Goal: Transaction & Acquisition: Book appointment/travel/reservation

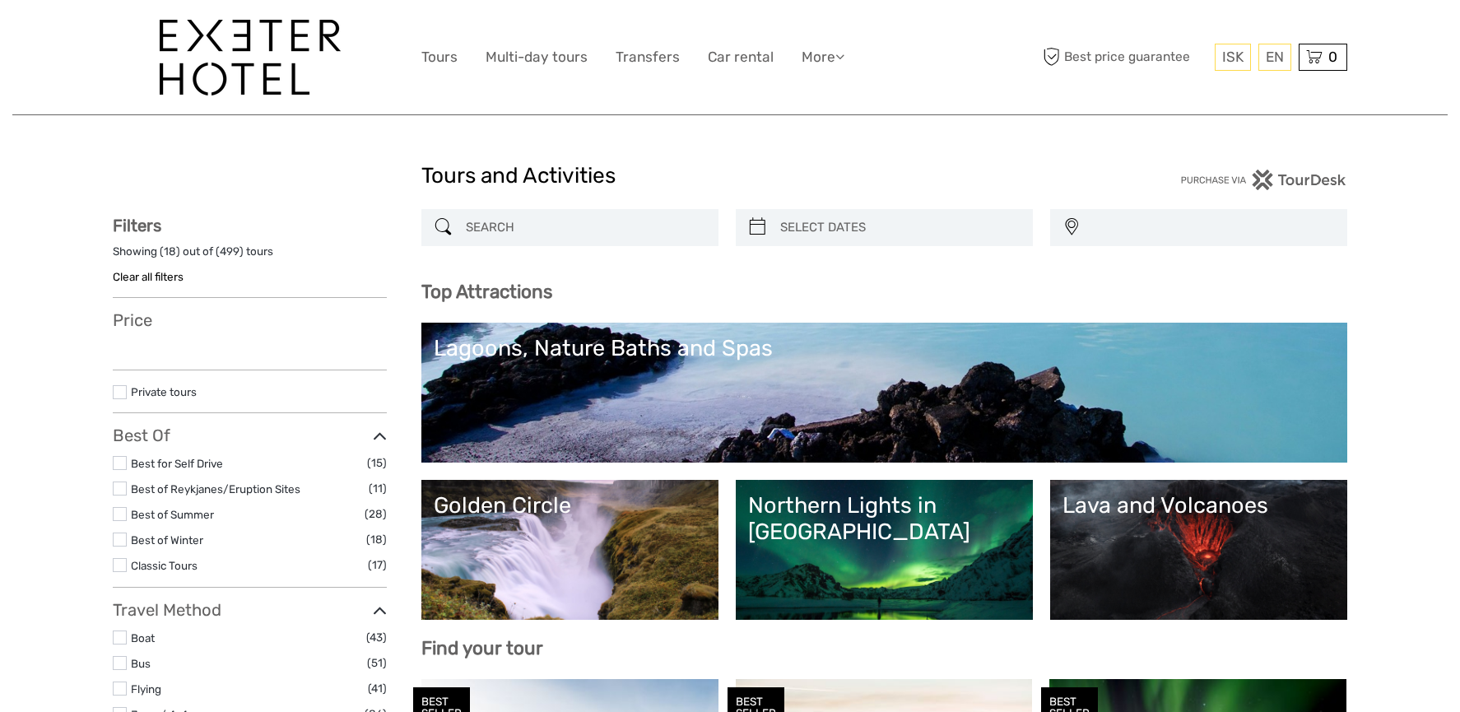
select select
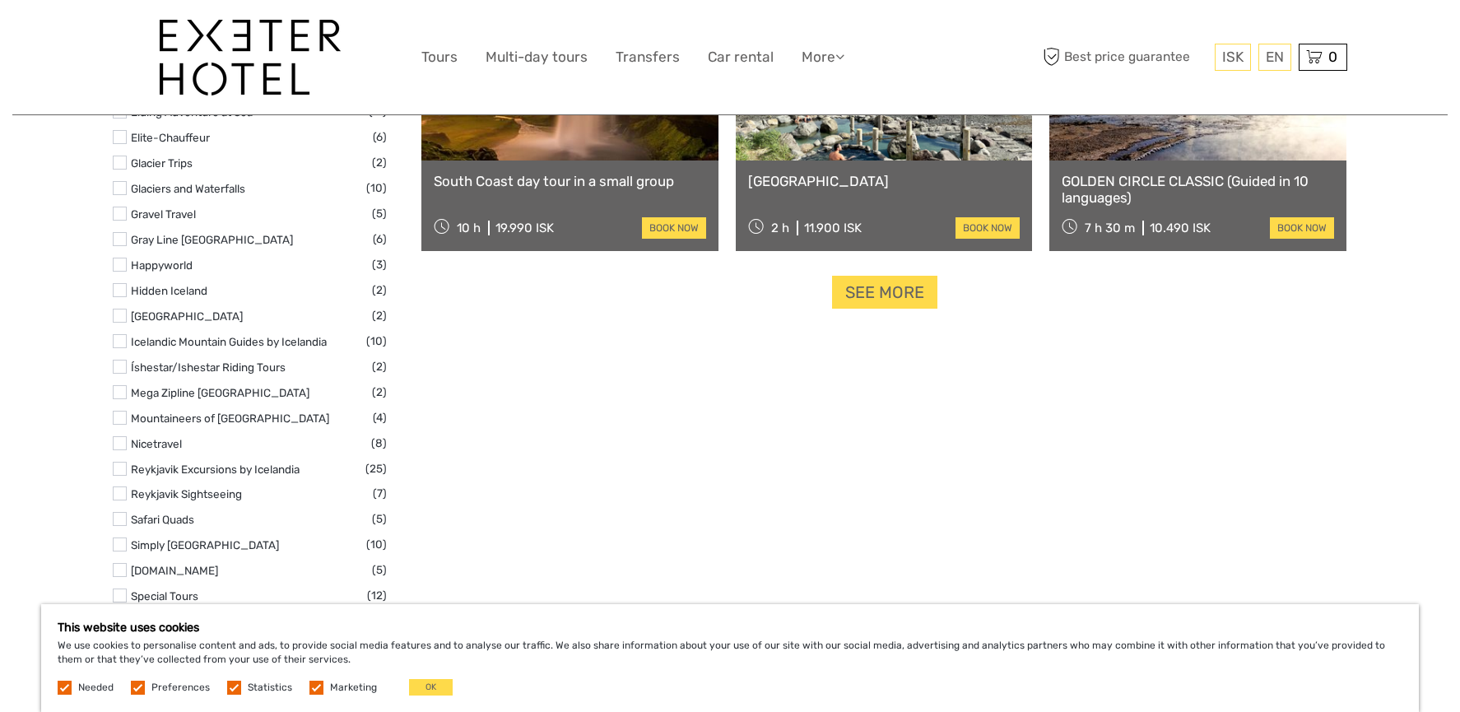
scroll to position [2183, 0]
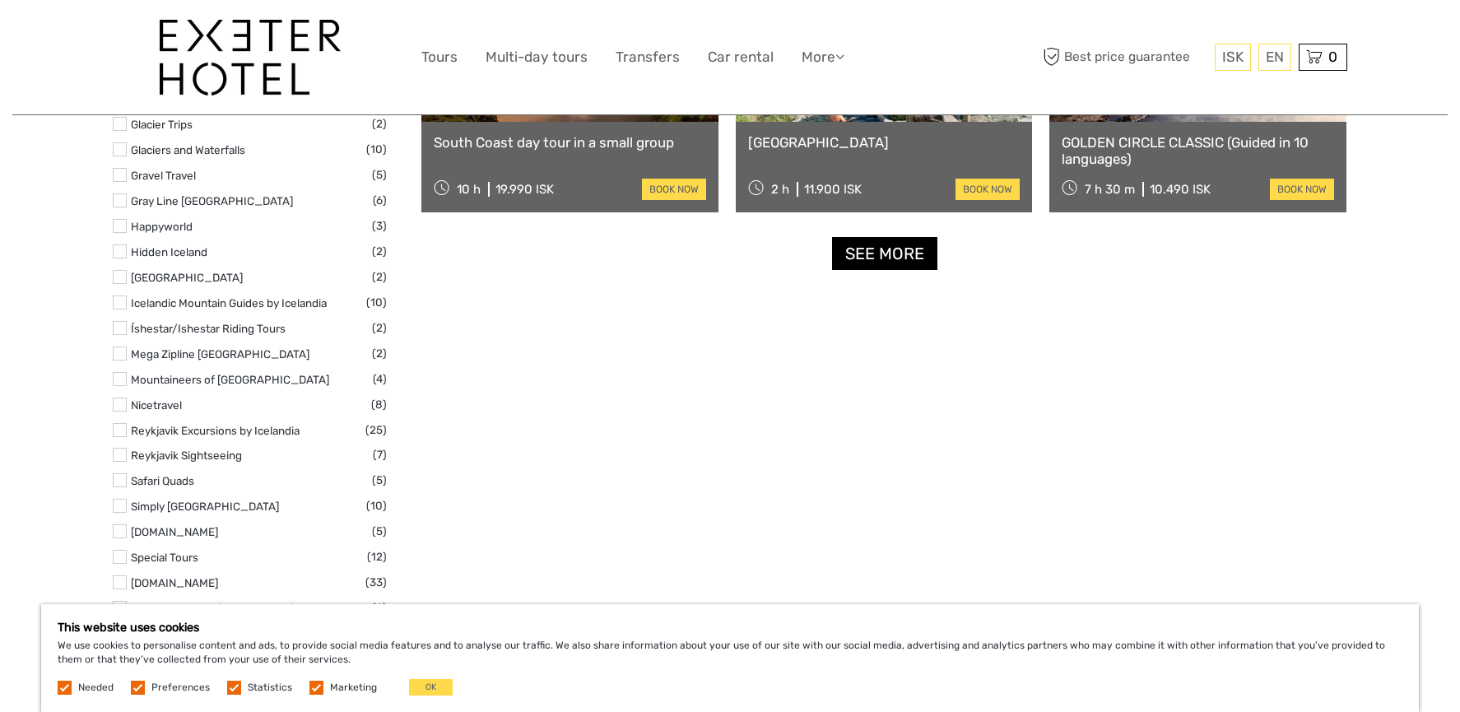
click at [891, 261] on link "See more" at bounding box center [884, 254] width 105 height 34
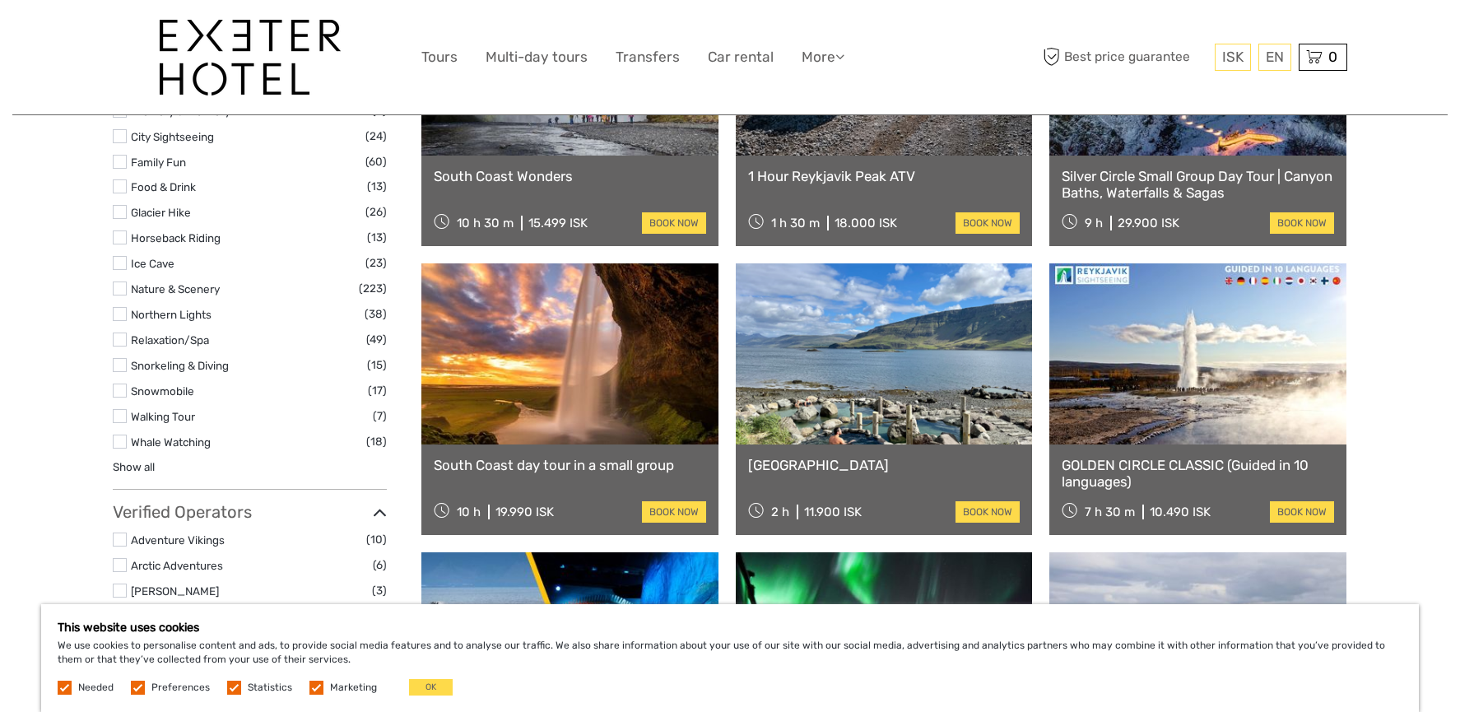
scroll to position [1461, 1]
click at [108, 299] on div "Tours and Activities Tours and Activities REGION / STARTS FROM Capital Region N…" at bounding box center [730, 536] width 1436 height 3994
click at [116, 333] on label at bounding box center [120, 340] width 14 height 14
click at [0, 0] on input "checkbox" at bounding box center [0, 0] width 0 height 0
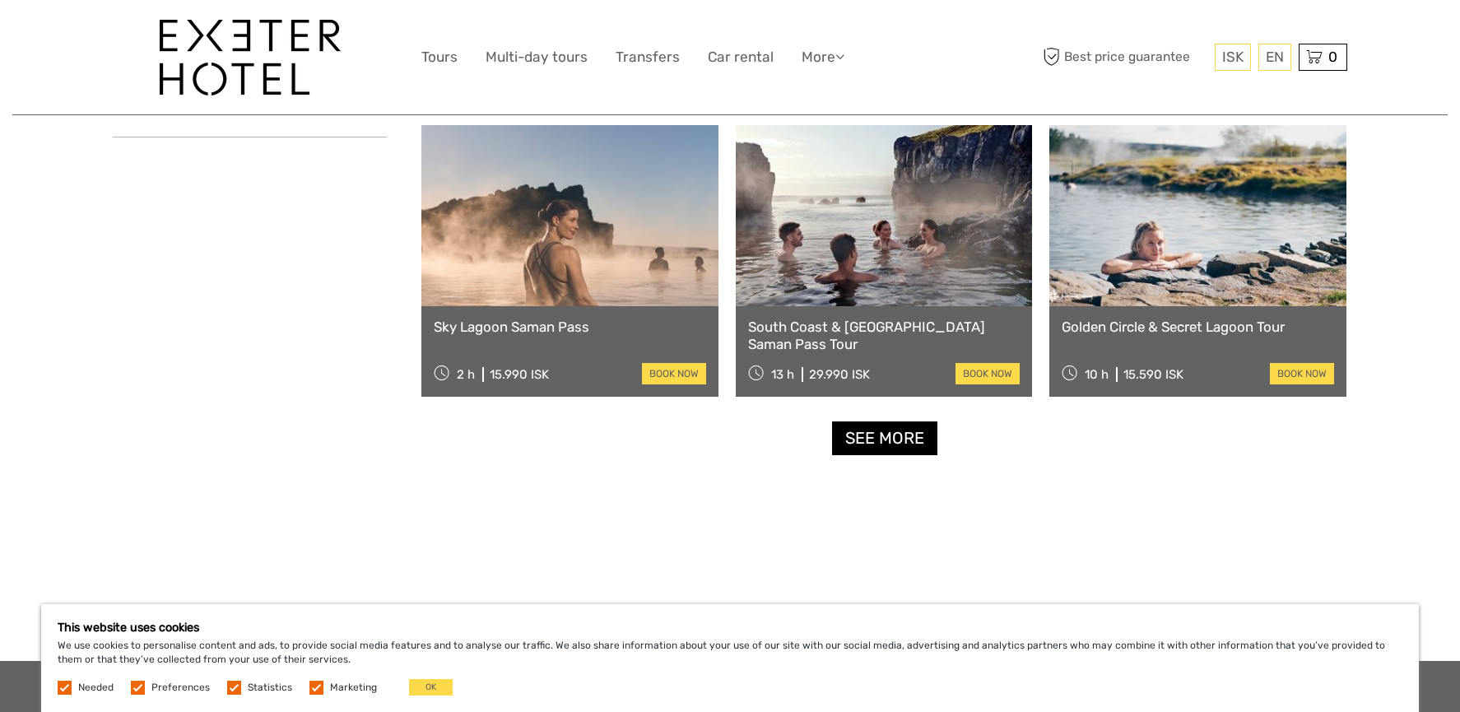
scroll to position [1636, 0]
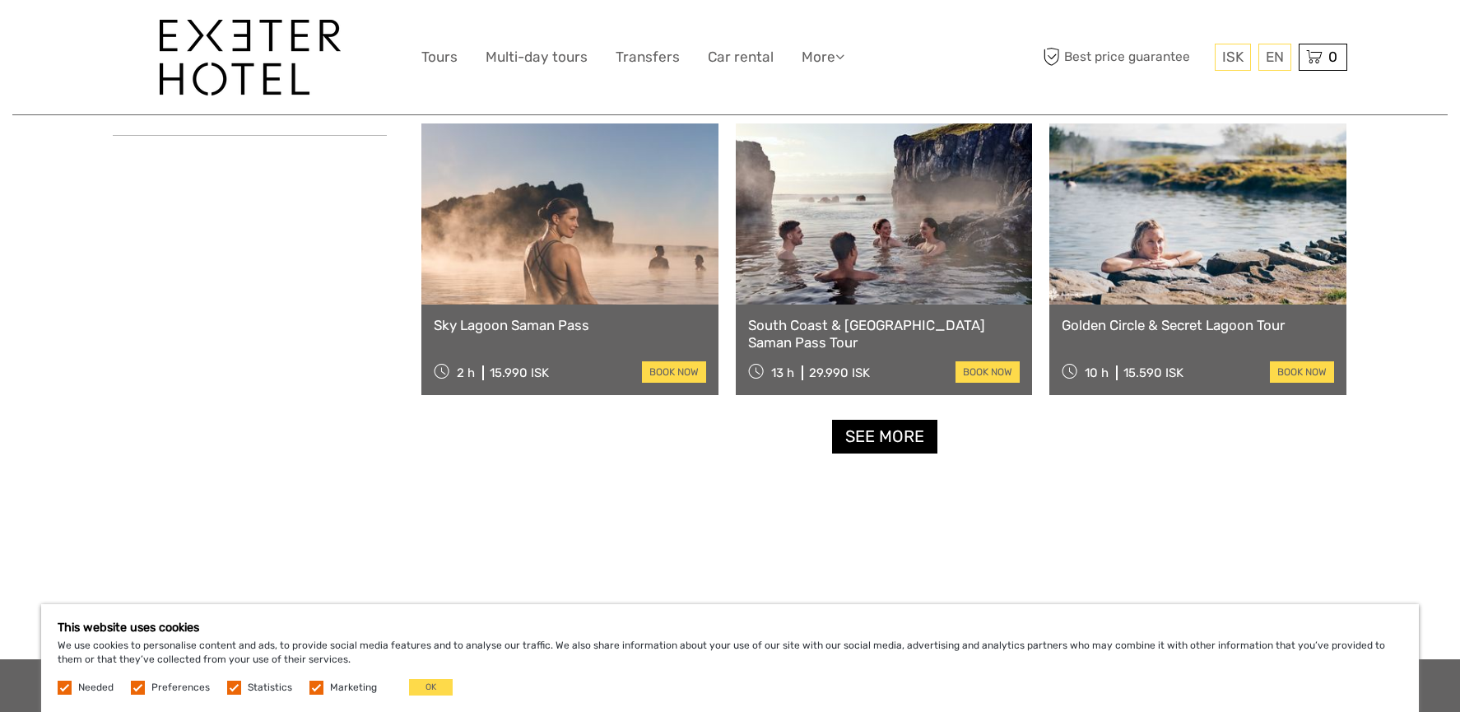
click at [872, 426] on link "See more" at bounding box center [884, 437] width 105 height 34
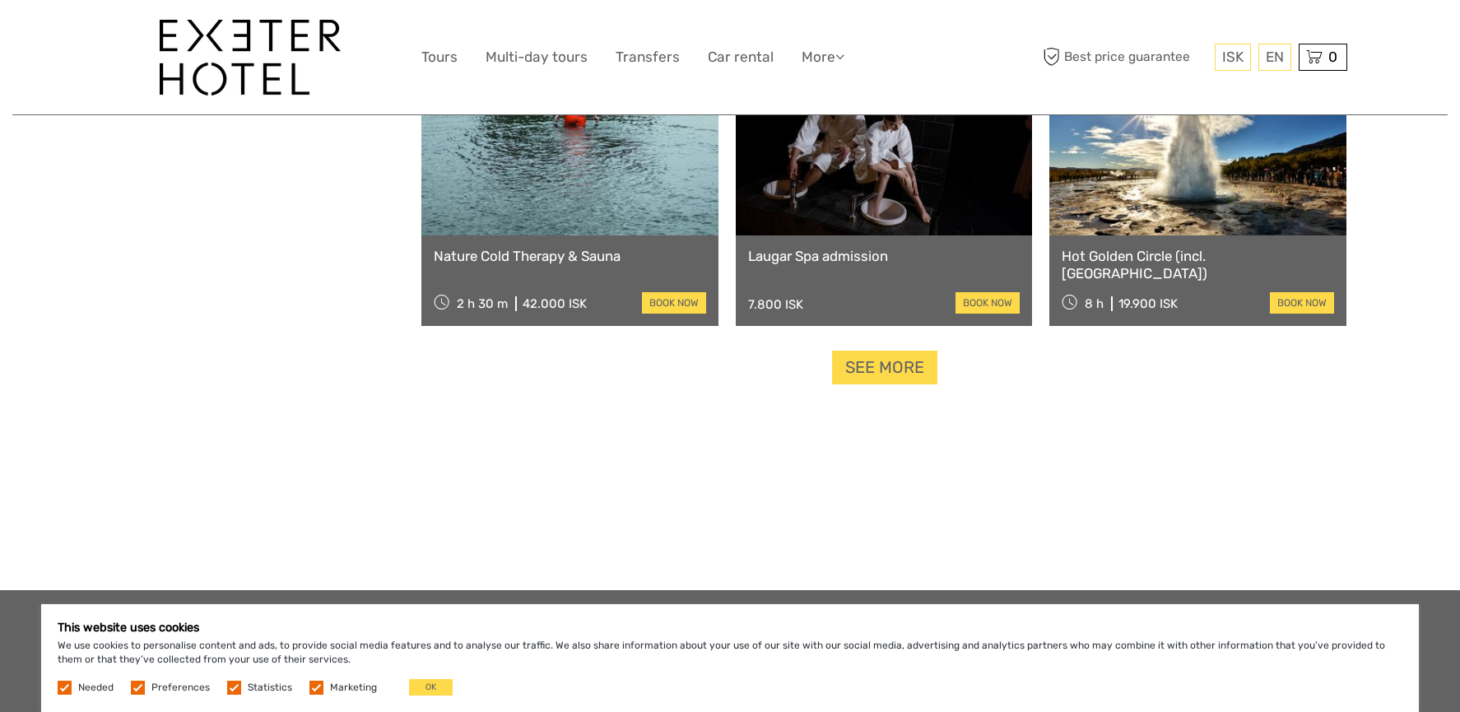
scroll to position [3465, 0]
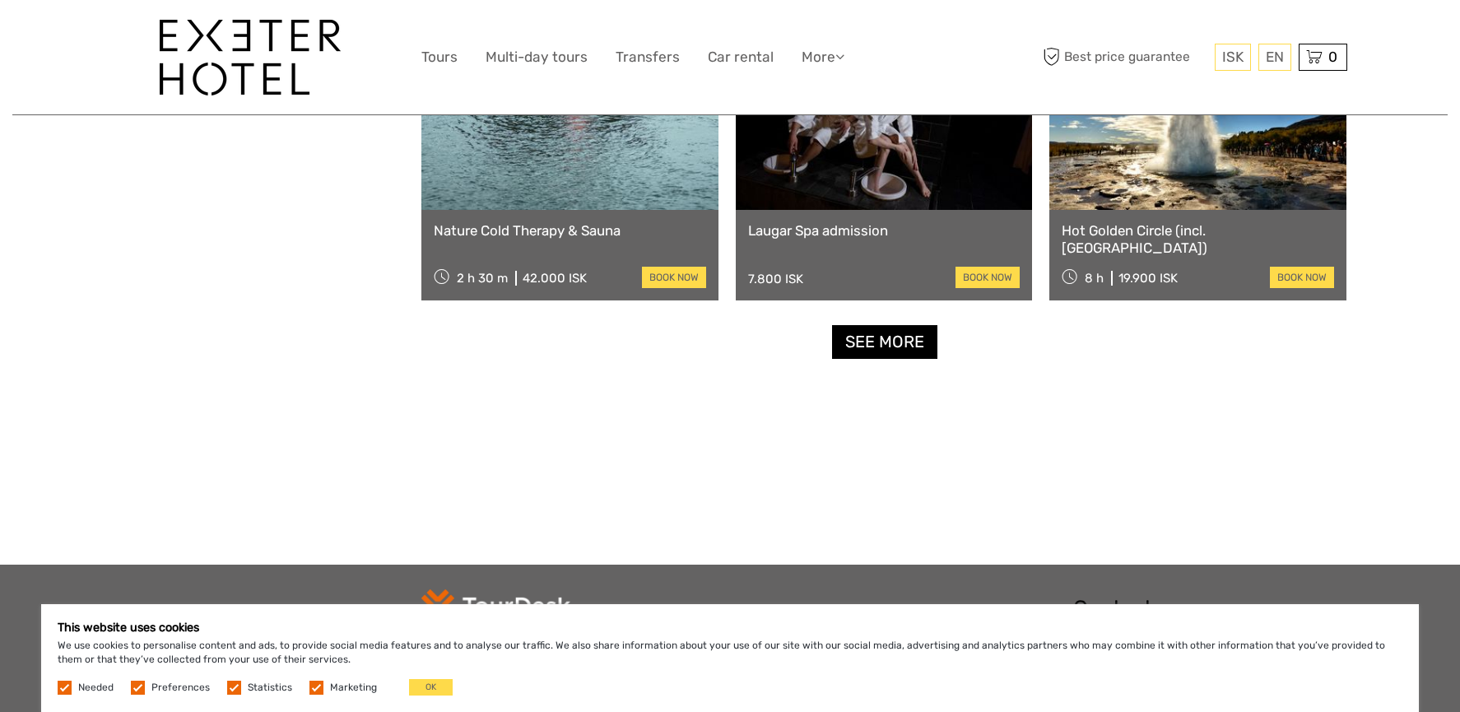
click at [861, 352] on link "See more" at bounding box center [884, 342] width 105 height 34
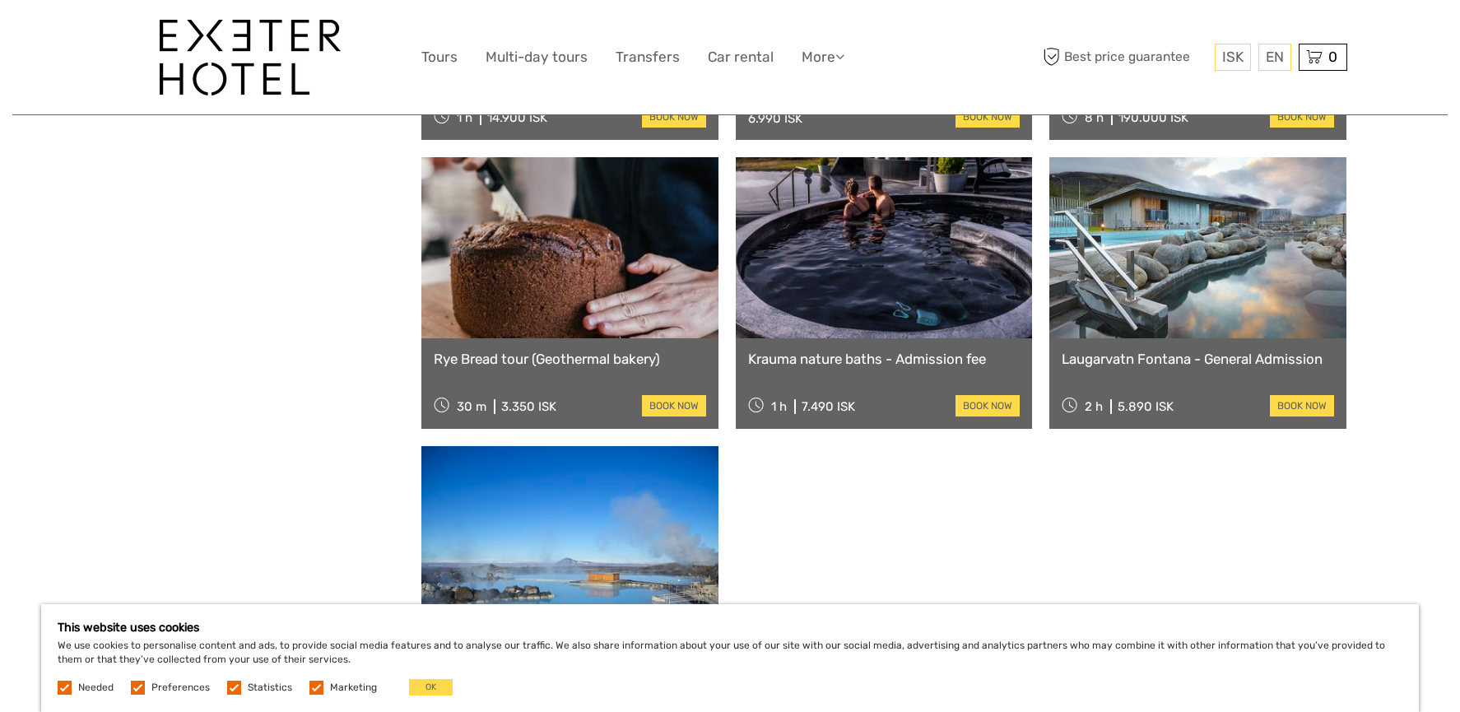
scroll to position [4492, 0]
click at [1135, 361] on link "Laugarvatn Fontana - General Admission" at bounding box center [1198, 359] width 272 height 16
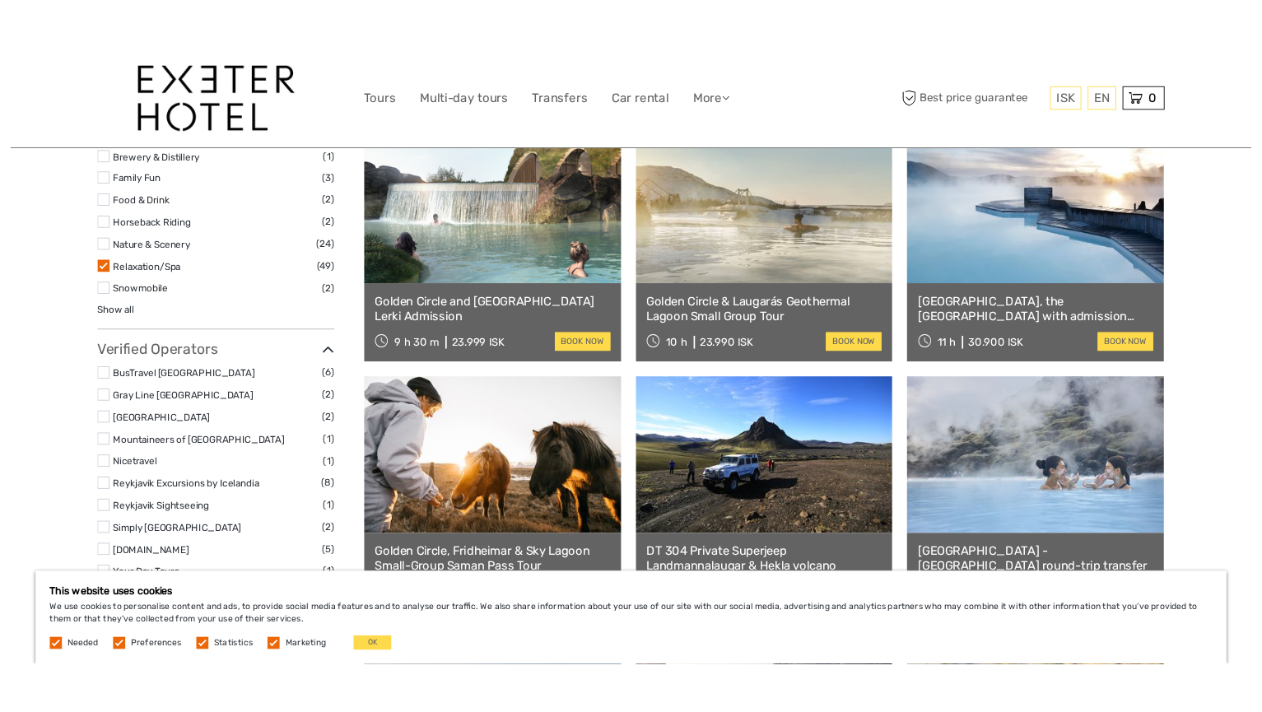
scroll to position [1082, 0]
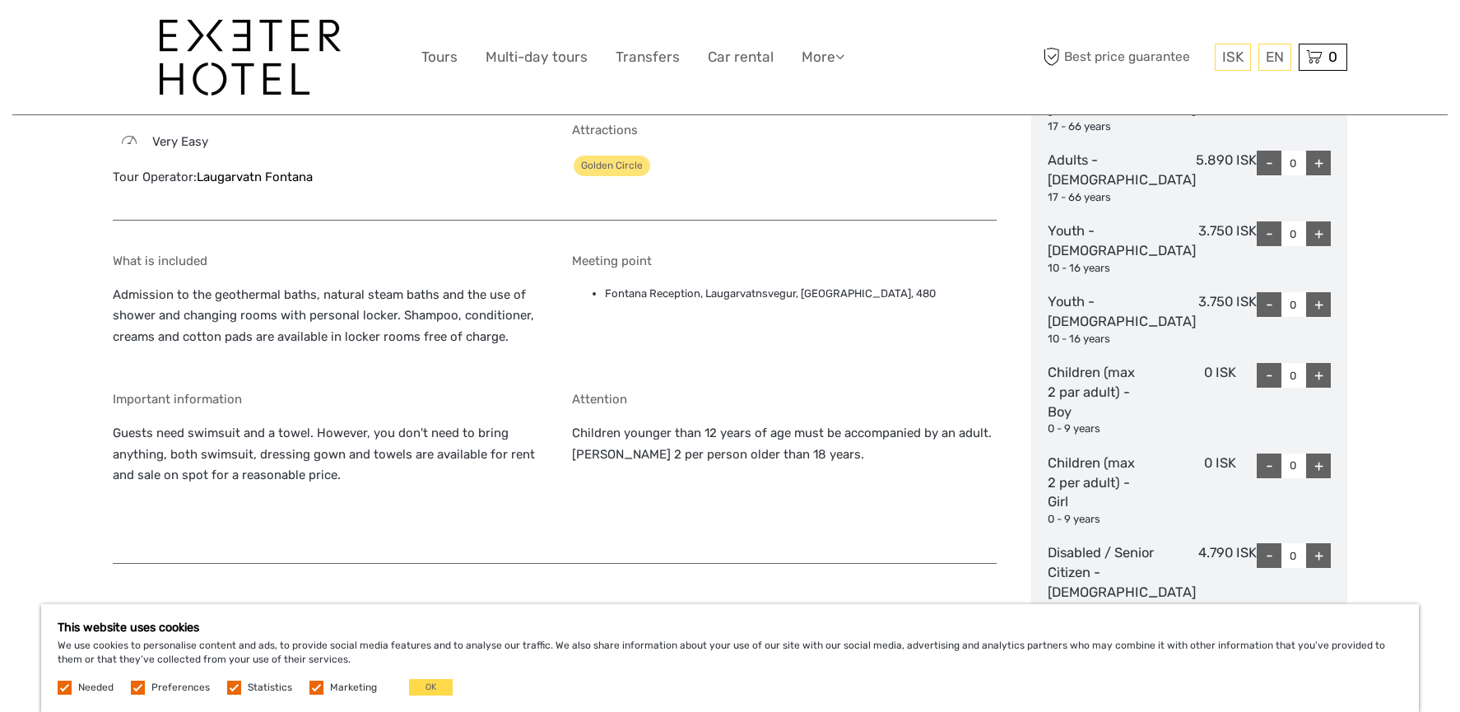
scroll to position [826, 1]
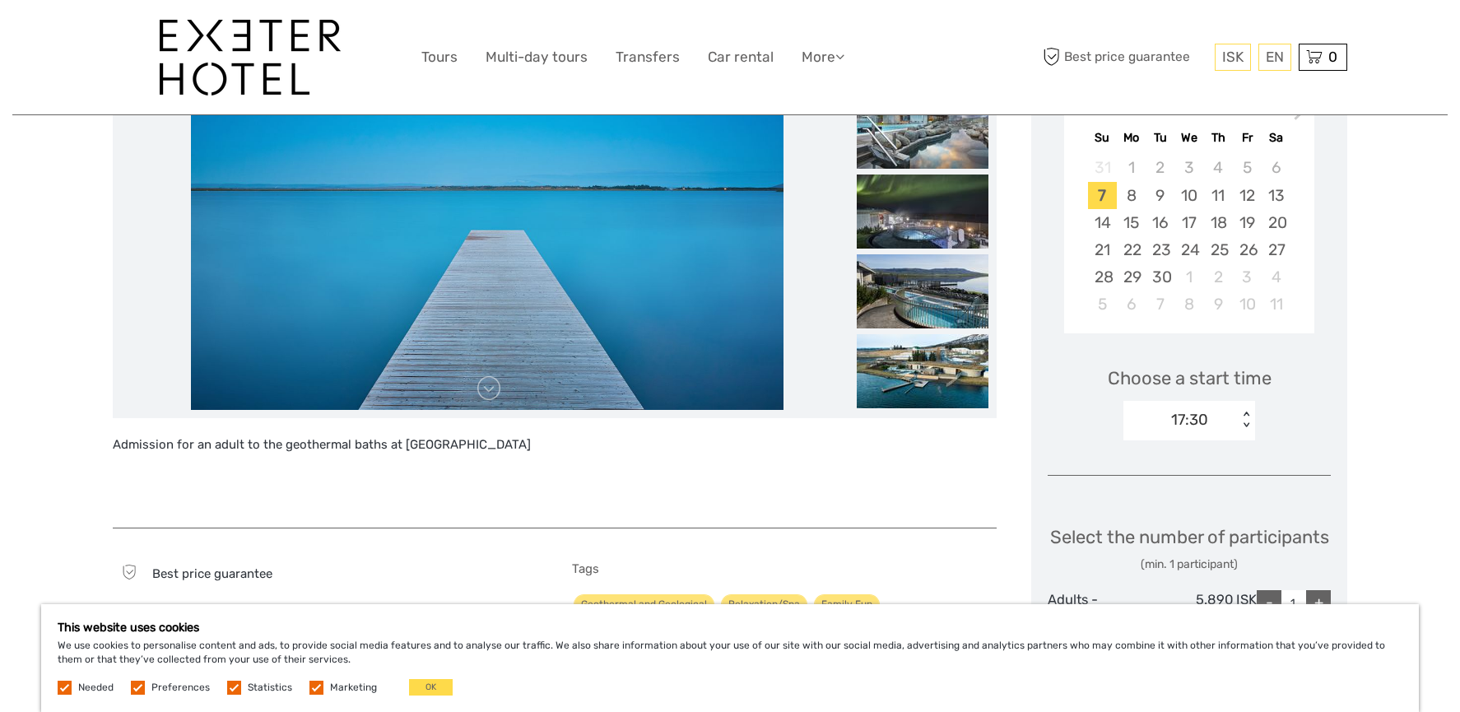
scroll to position [311, 0]
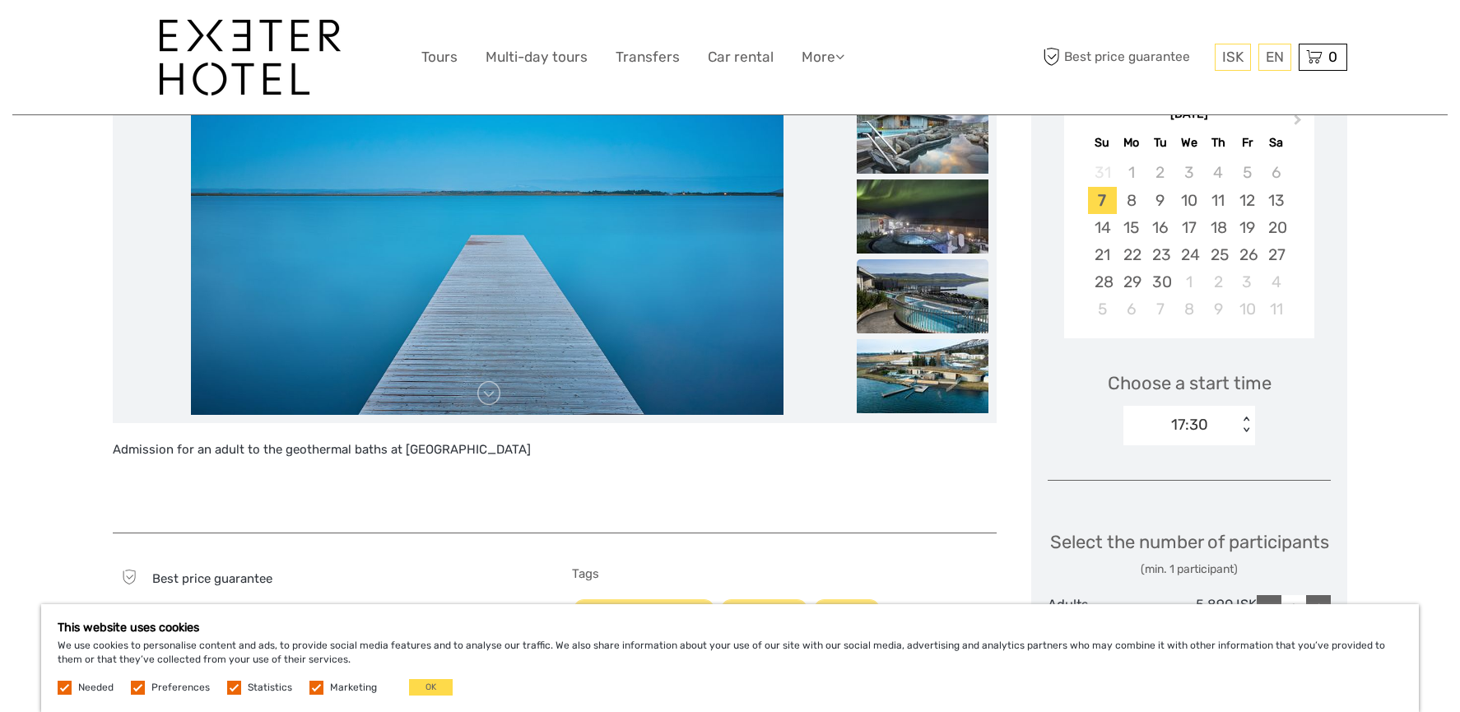
click at [984, 319] on img at bounding box center [923, 296] width 132 height 74
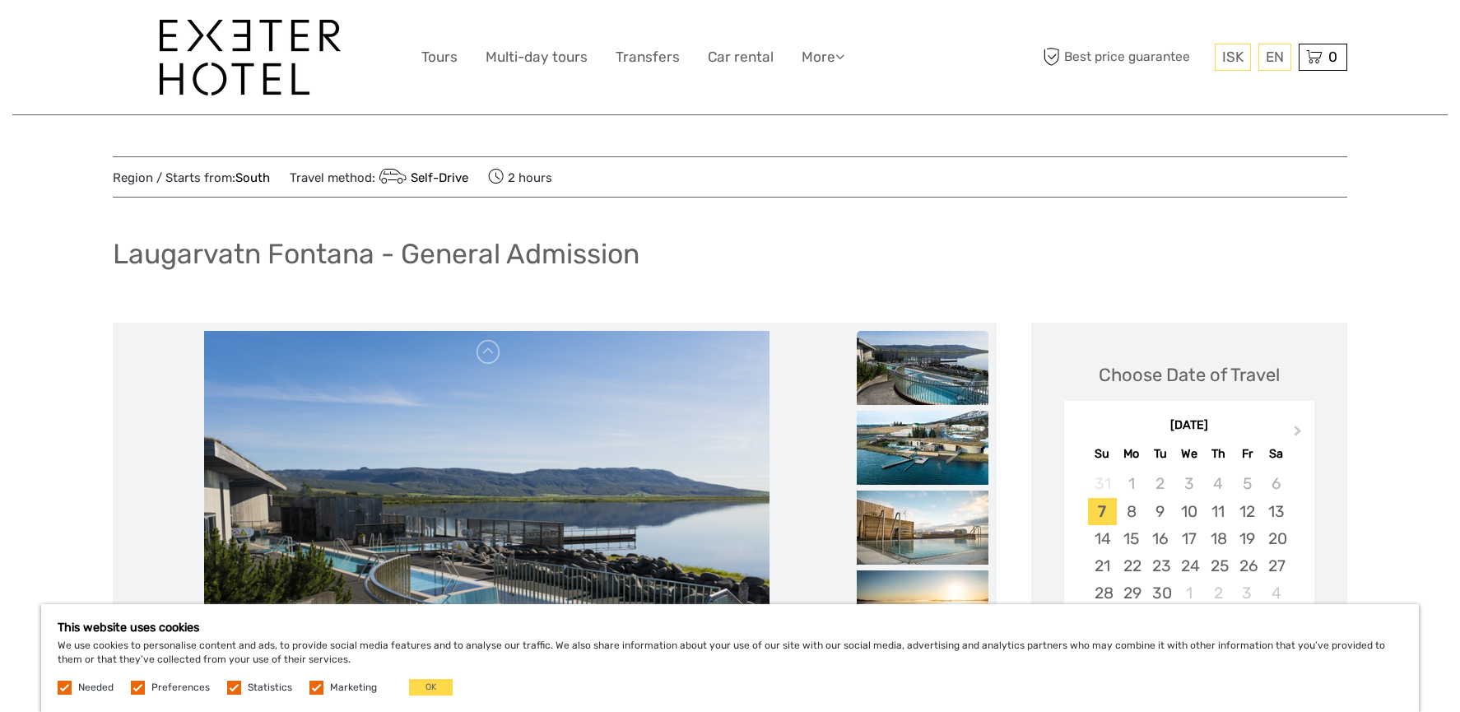
scroll to position [0, 0]
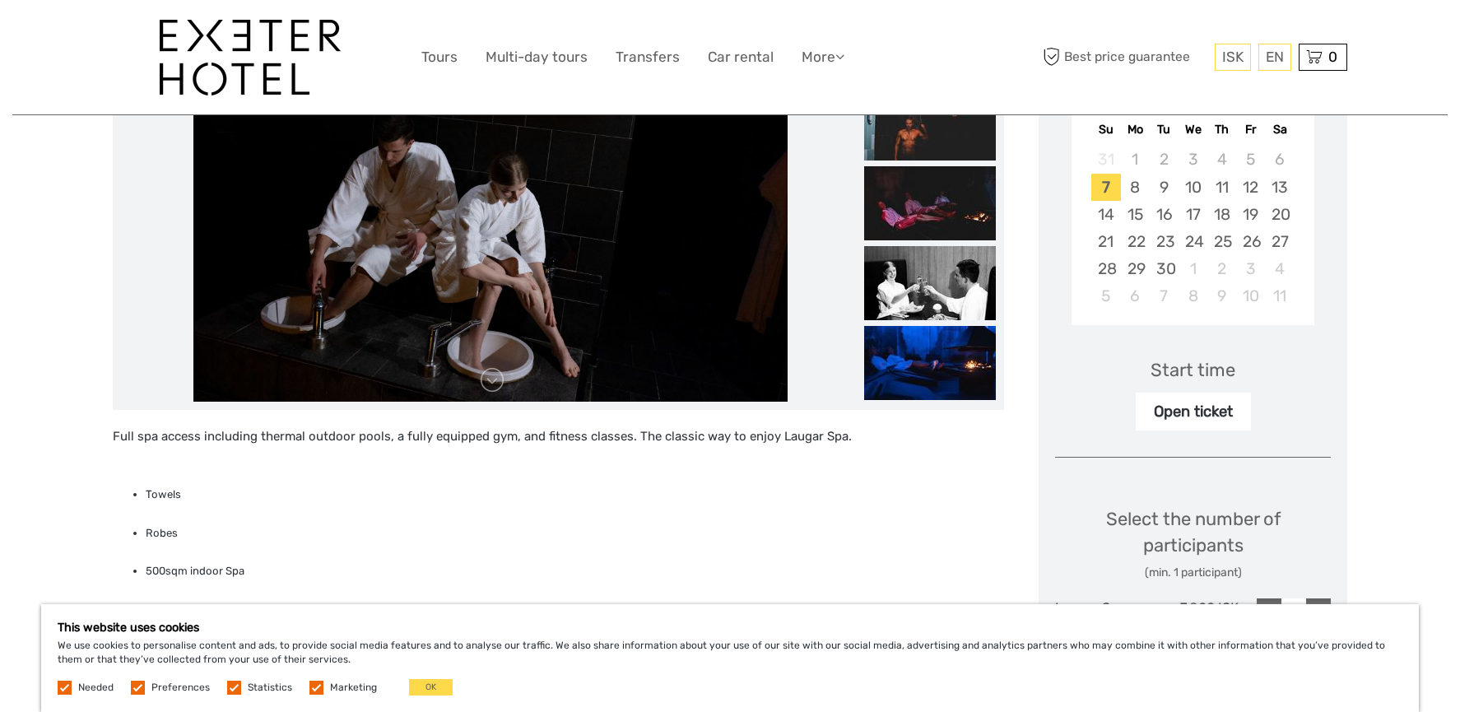
scroll to position [319, 0]
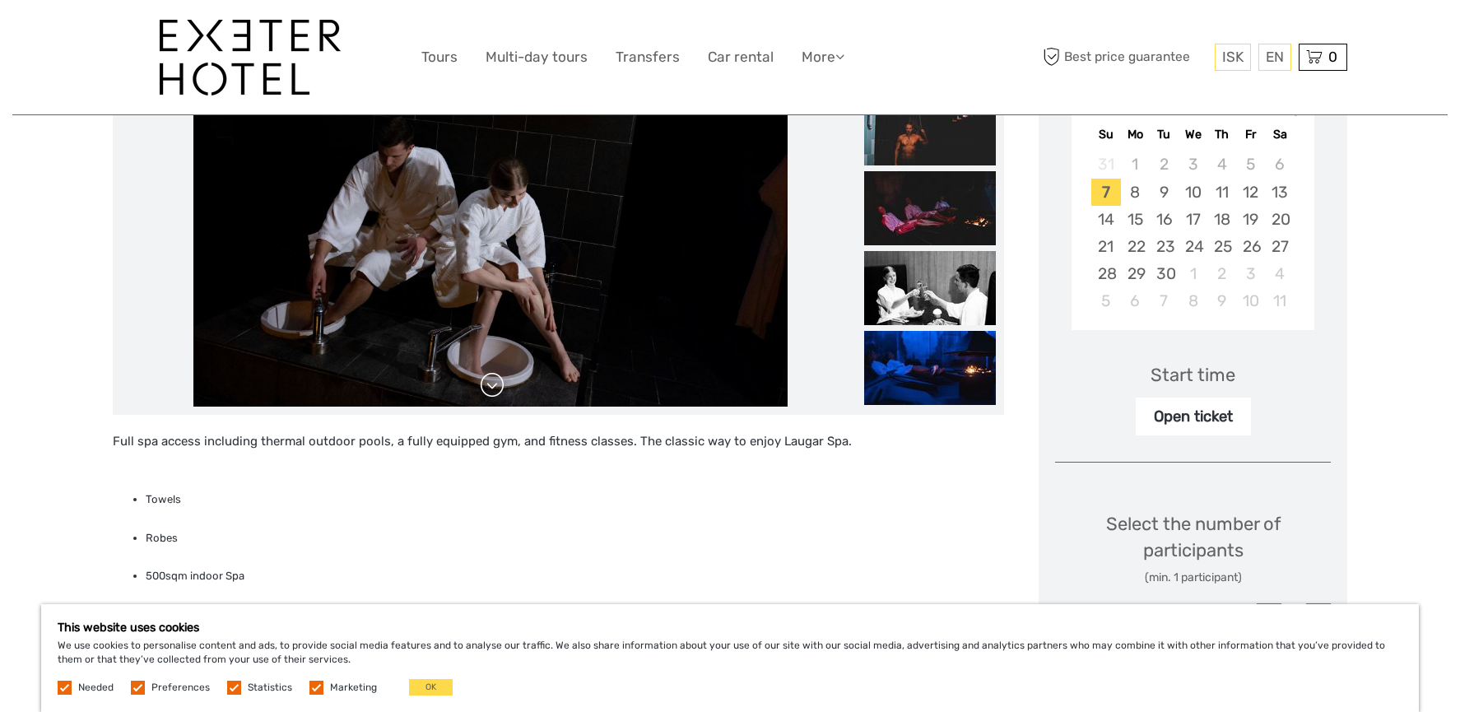
click at [499, 397] on link at bounding box center [492, 385] width 26 height 26
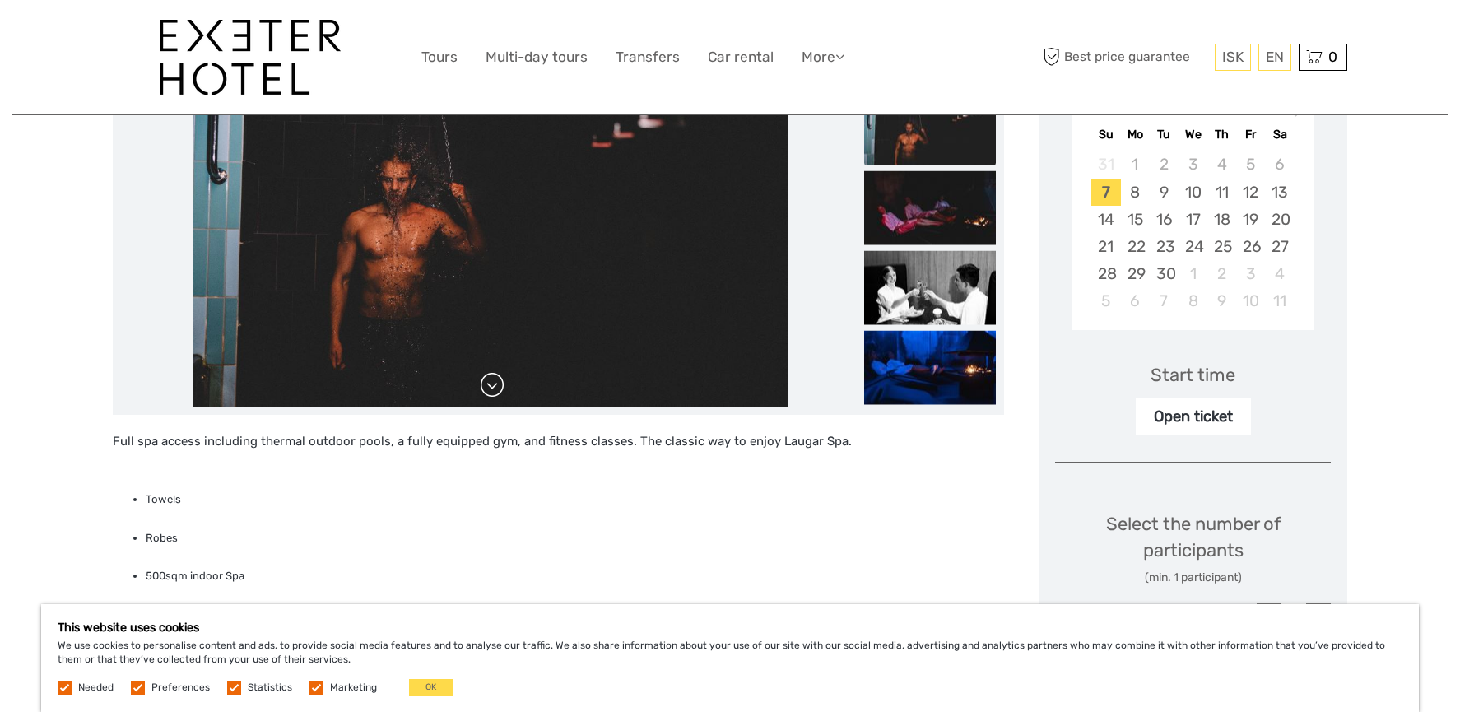
click at [497, 389] on link at bounding box center [492, 385] width 26 height 26
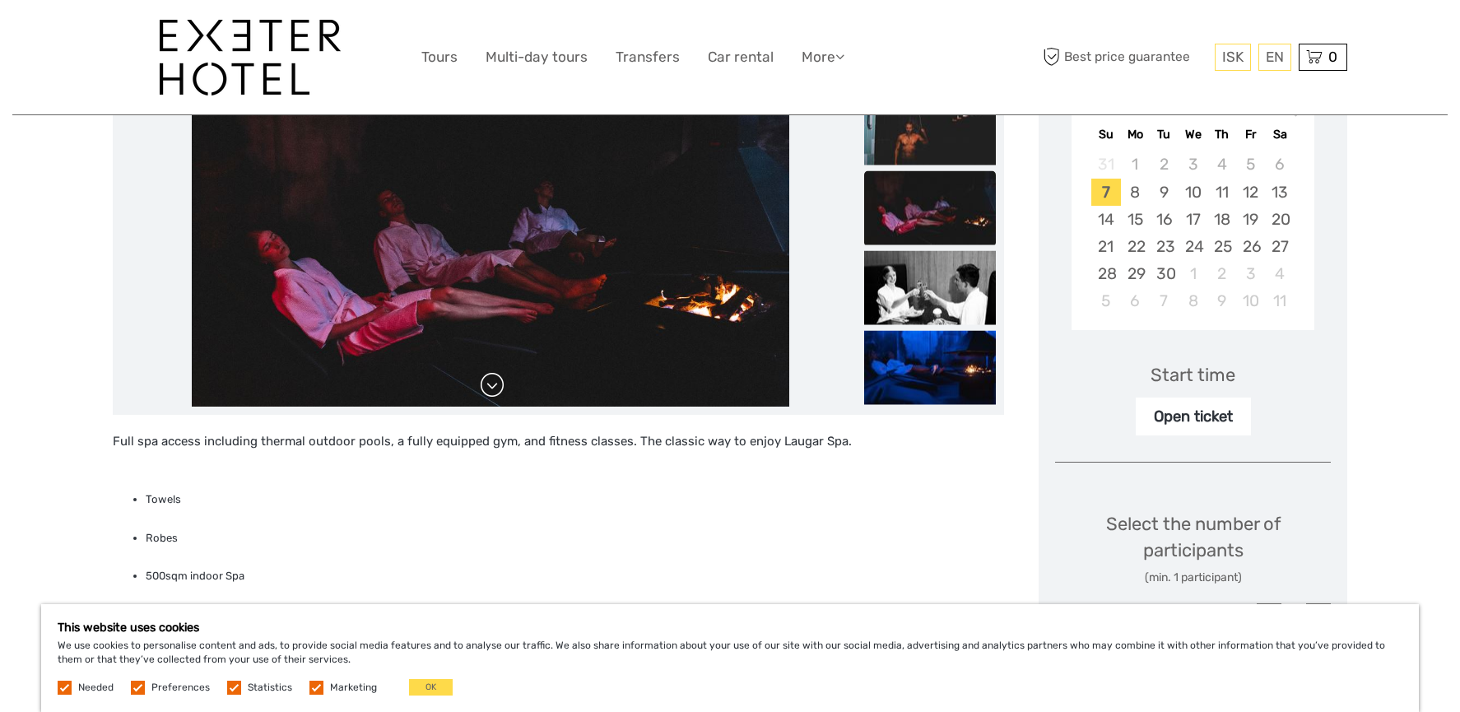
click at [497, 389] on link at bounding box center [492, 385] width 26 height 26
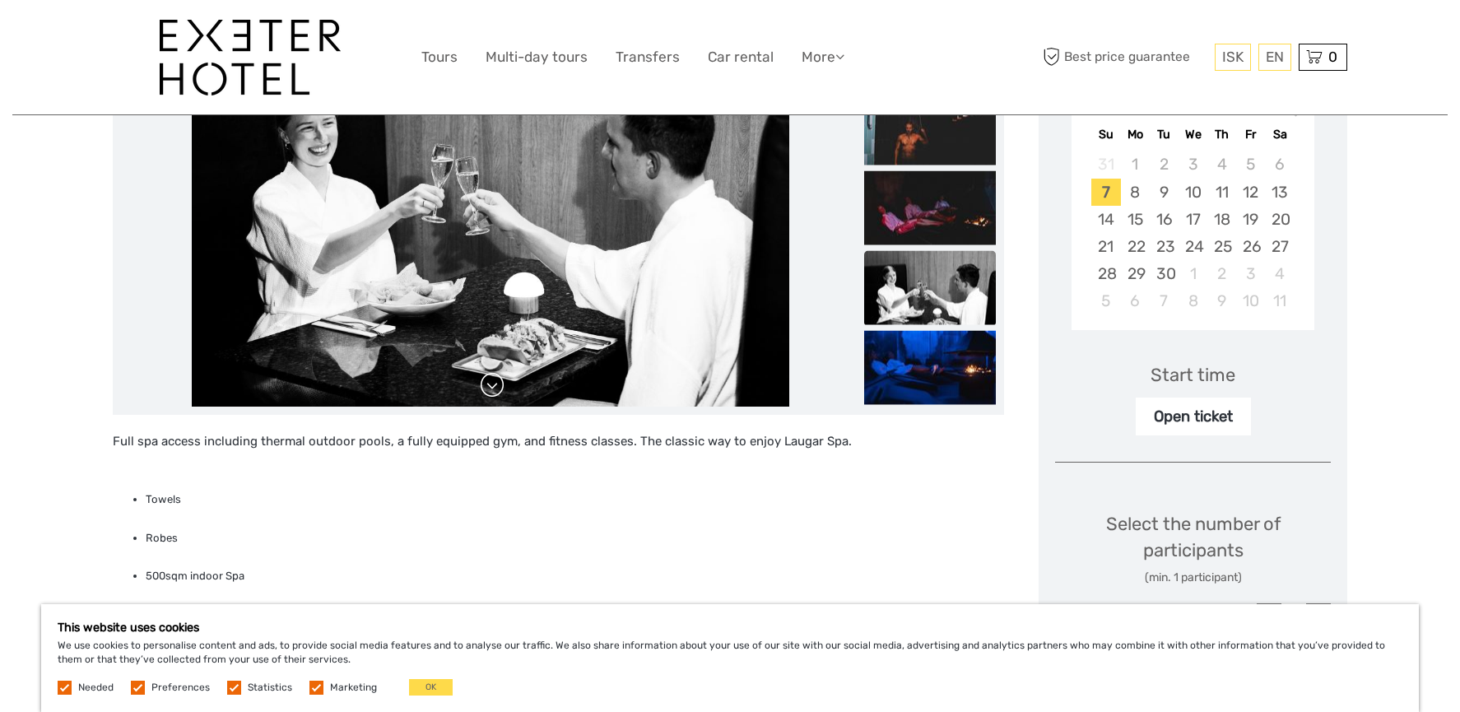
click at [497, 389] on link at bounding box center [492, 385] width 26 height 26
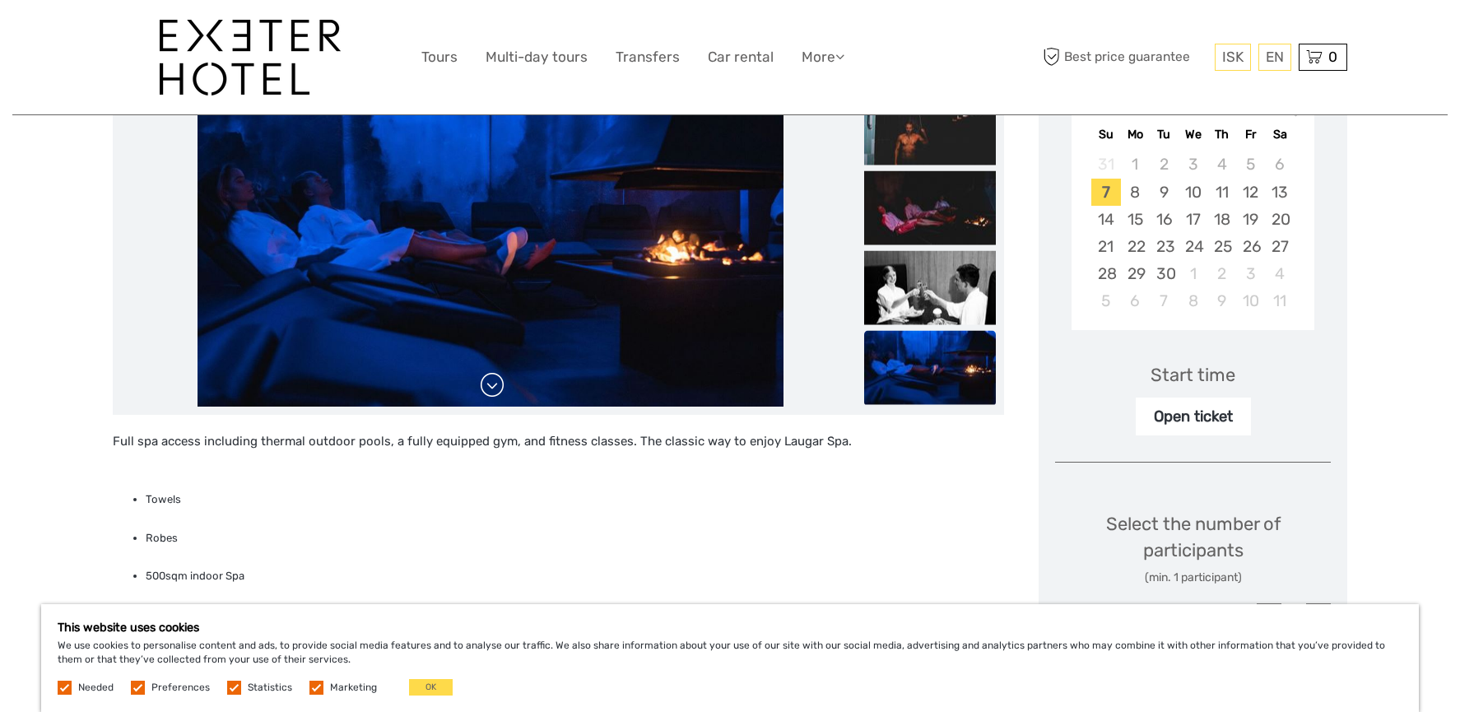
click at [497, 389] on link at bounding box center [492, 385] width 26 height 26
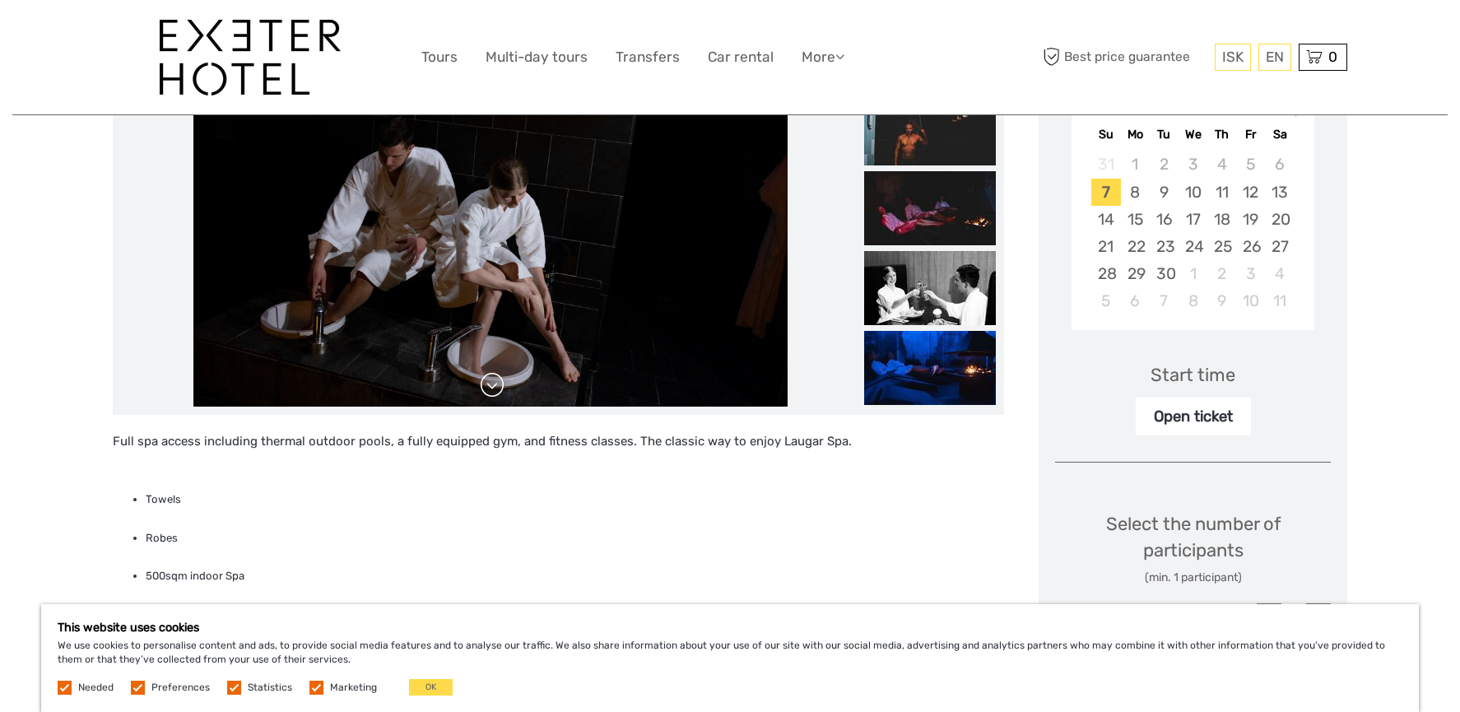
click at [497, 389] on link at bounding box center [492, 385] width 26 height 26
